Goal: Task Accomplishment & Management: Use online tool/utility

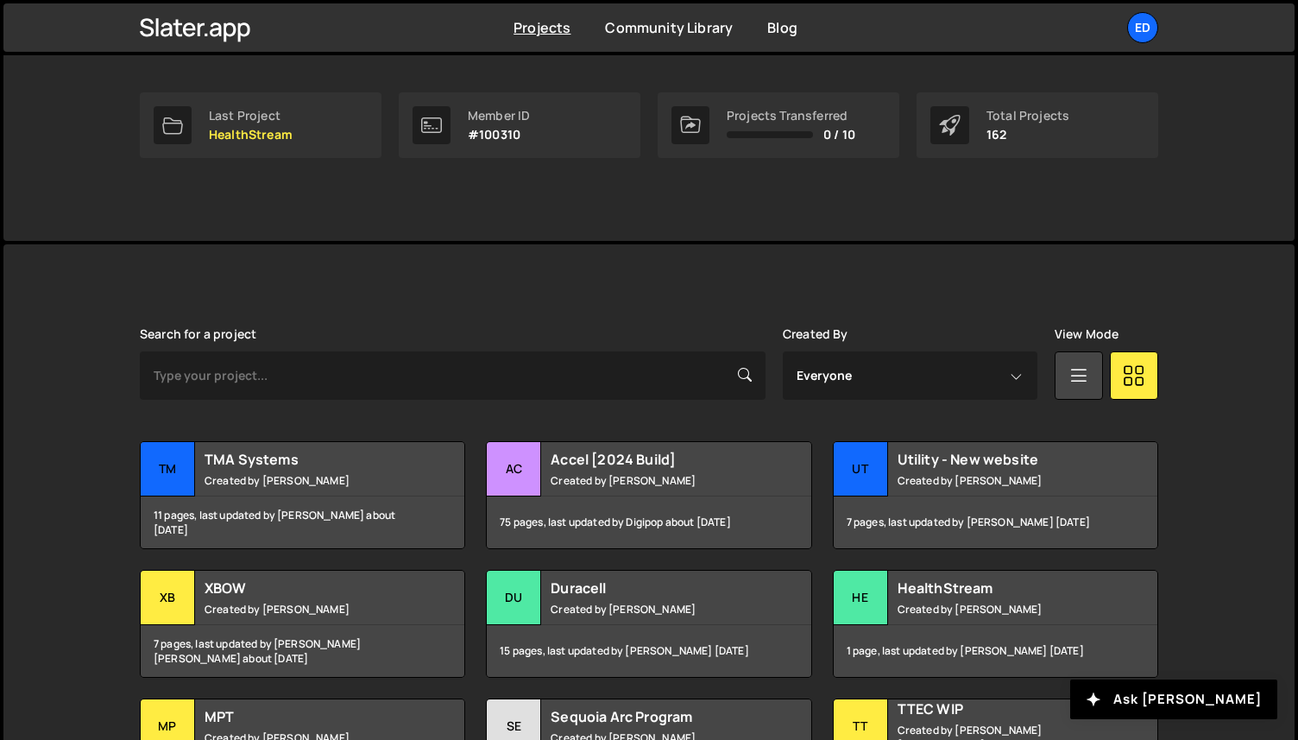
scroll to position [415, 0]
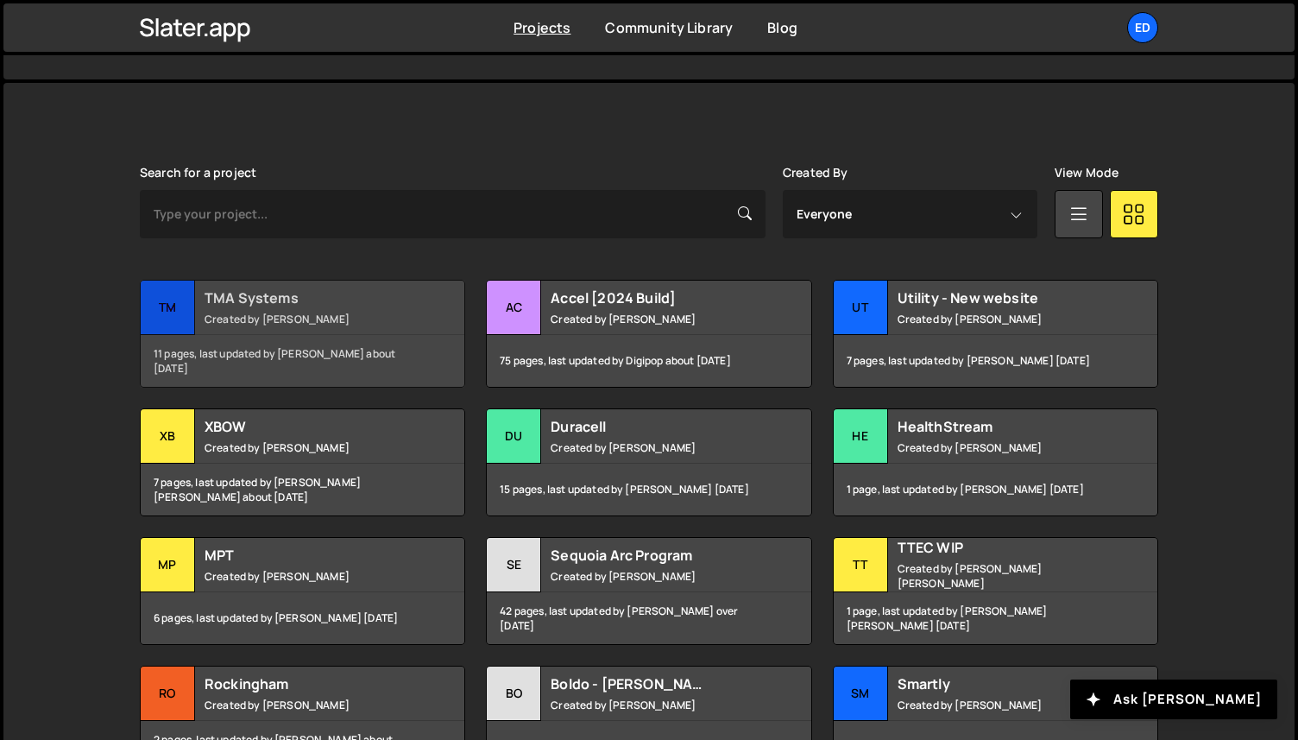
click at [388, 303] on h2 "TMA Systems" at bounding box center [309, 297] width 208 height 19
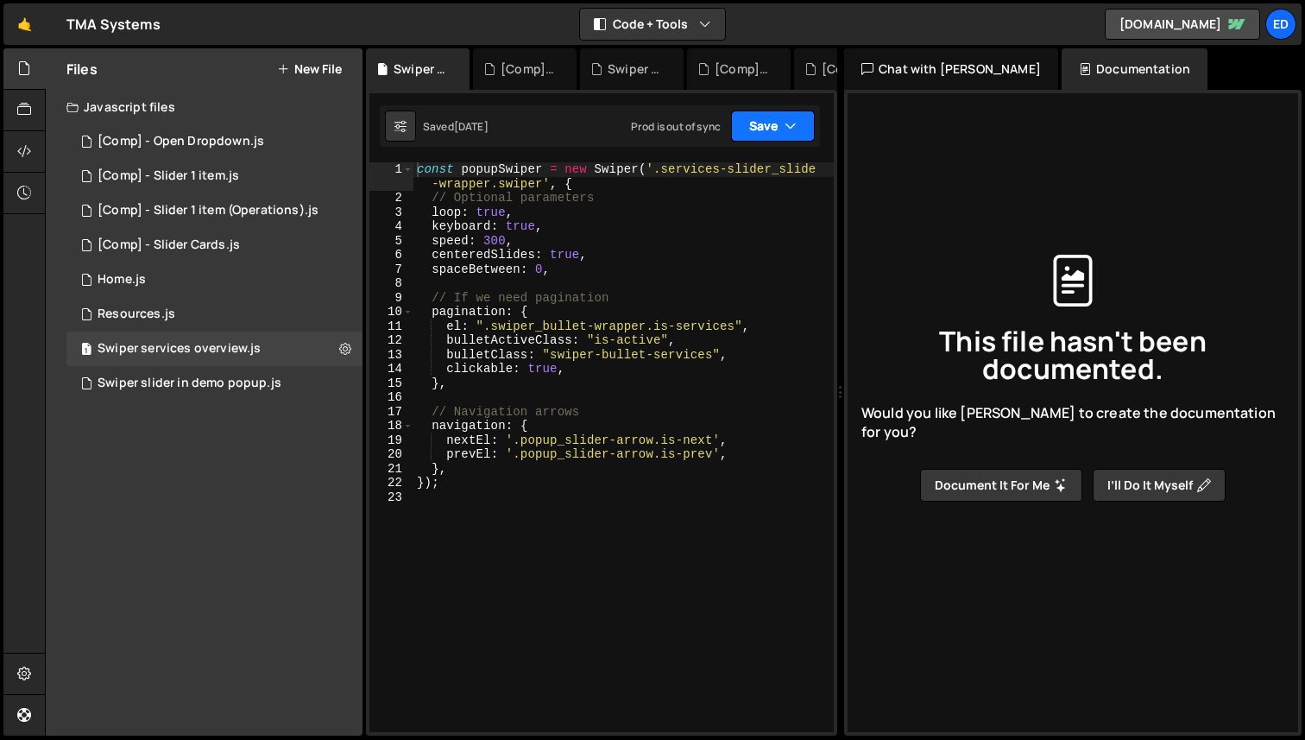
click at [804, 136] on button "Save" at bounding box center [773, 126] width 84 height 31
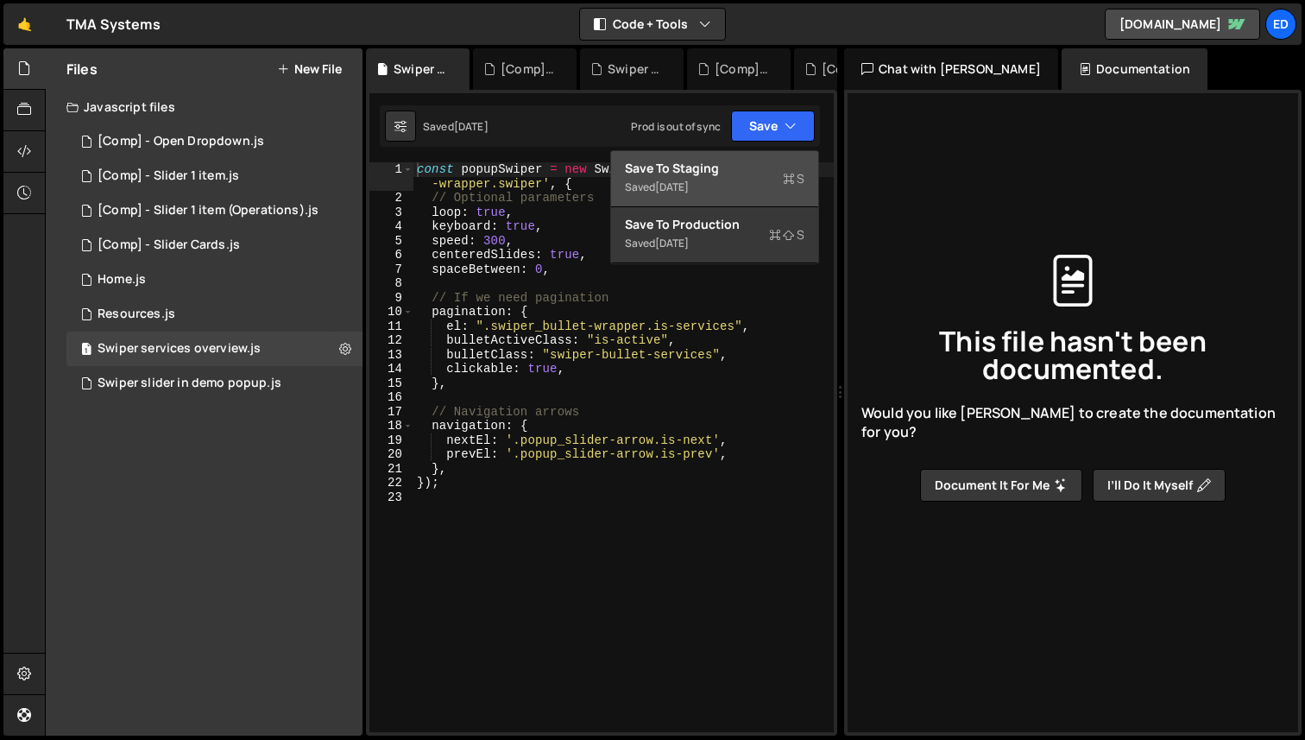
click at [740, 174] on div "Save to Staging S" at bounding box center [715, 168] width 180 height 17
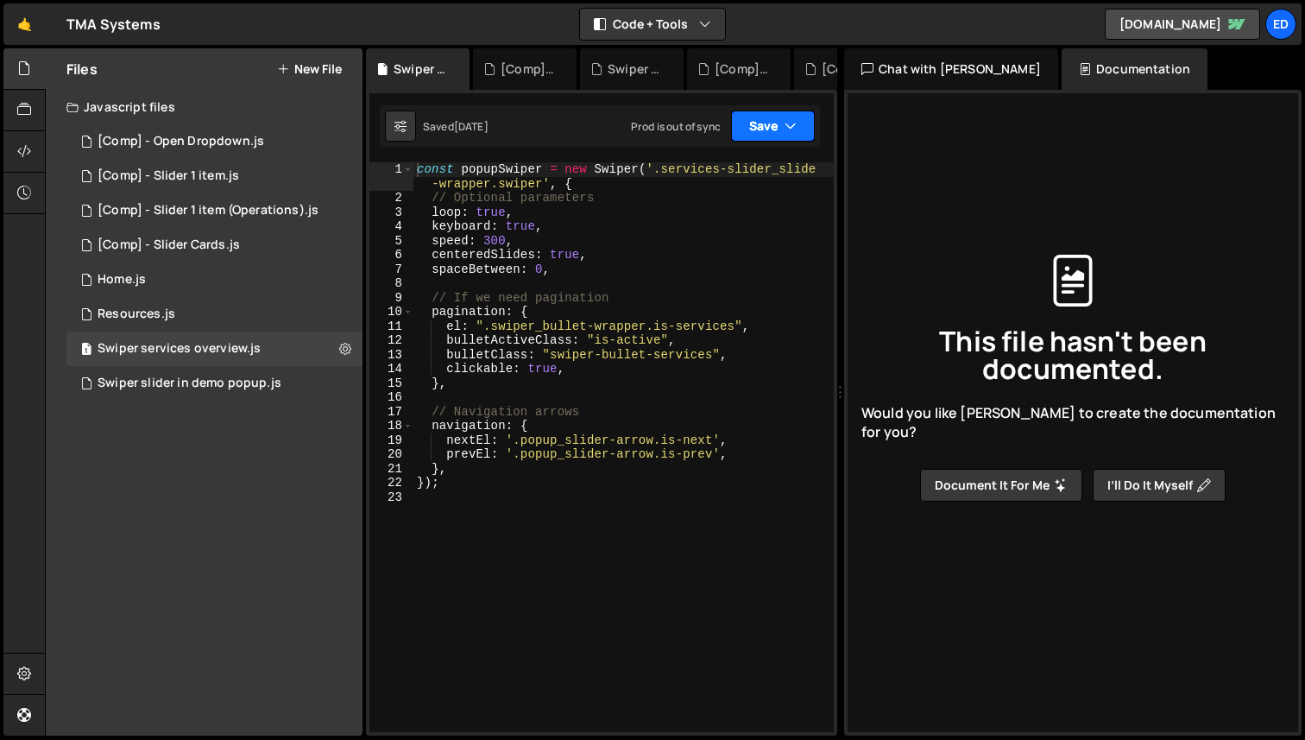
click at [798, 129] on button "Save" at bounding box center [773, 126] width 84 height 31
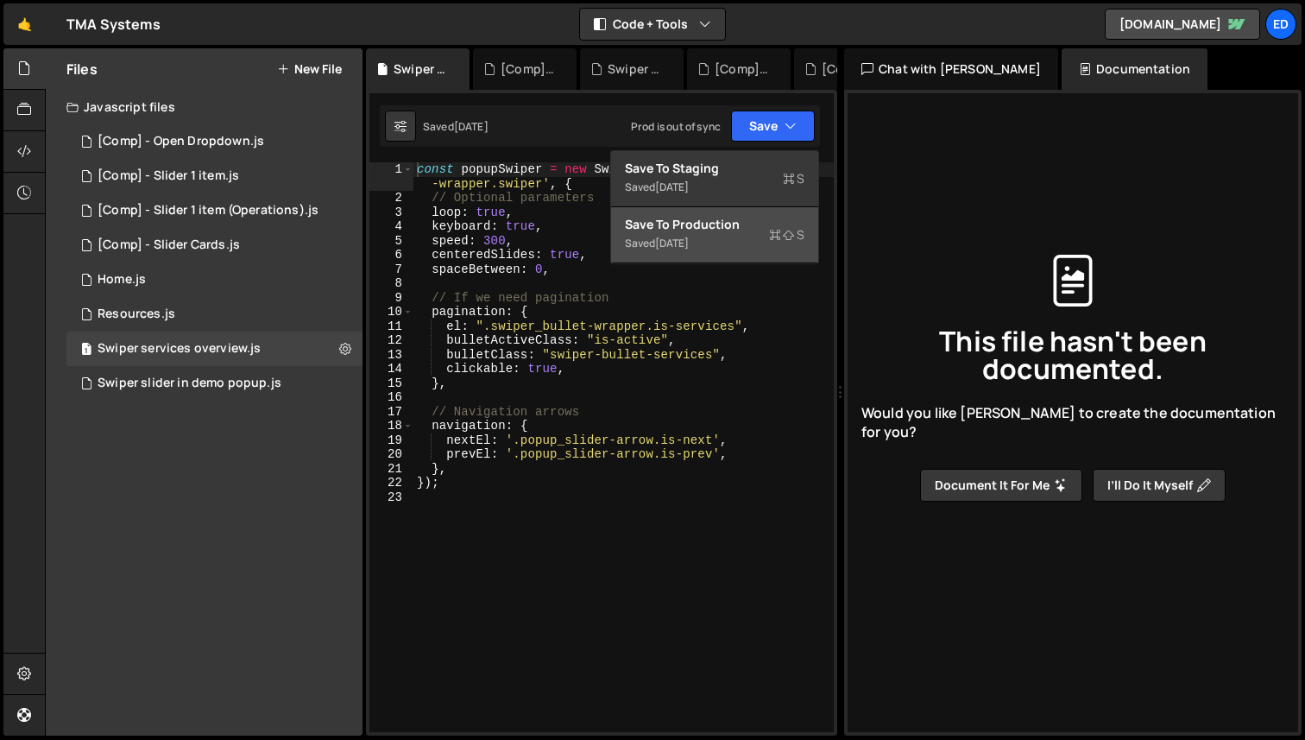
click at [704, 229] on div "Save to Production S" at bounding box center [715, 224] width 180 height 17
